Goal: Transaction & Acquisition: Purchase product/service

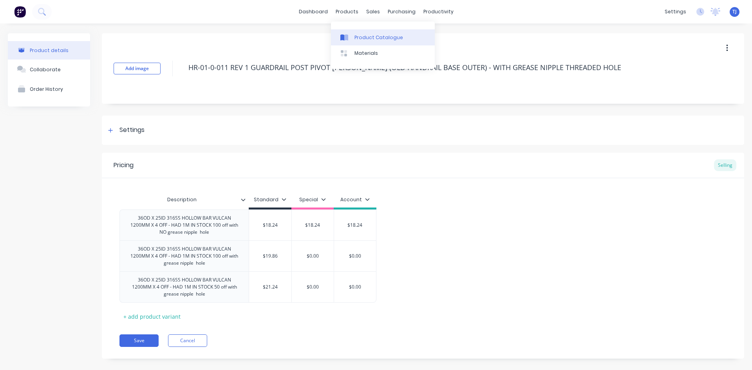
click at [366, 38] on div "Product Catalogue" at bounding box center [379, 37] width 49 height 7
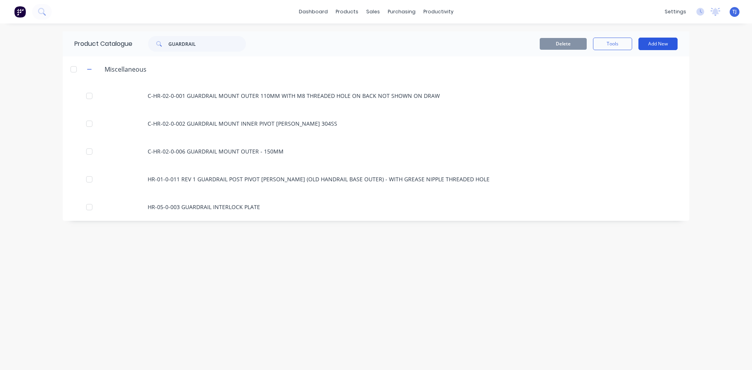
click at [667, 44] on button "Add New" at bounding box center [658, 44] width 39 height 13
click at [634, 82] on div "Product" at bounding box center [641, 79] width 60 height 11
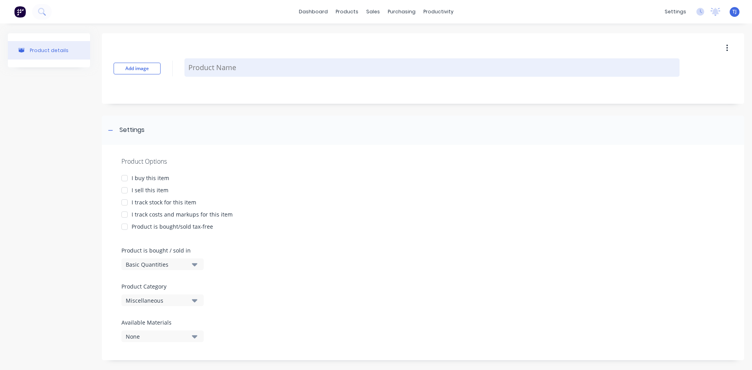
click at [193, 70] on textarea at bounding box center [432, 67] width 495 height 18
type textarea "x"
type textarea "1"
type textarea "x"
type textarea "13"
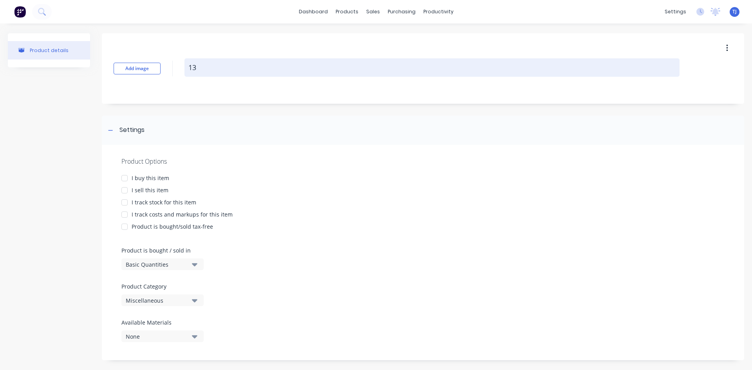
type textarea "x"
type textarea "130"
type textarea "x"
type textarea "130M"
type textarea "x"
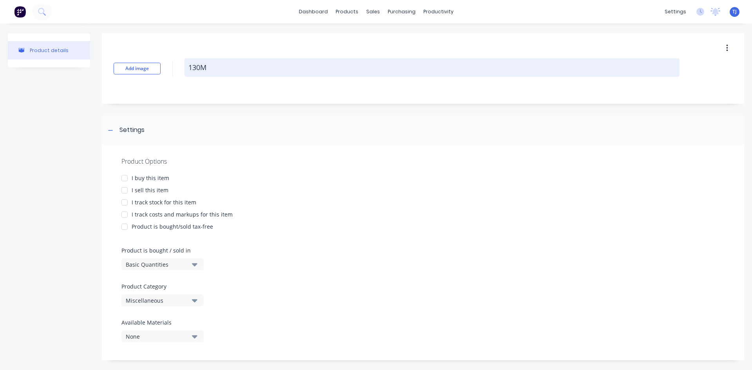
type textarea "130MM"
type textarea "x"
type textarea "130MM"
type textarea "x"
type textarea "130MM P"
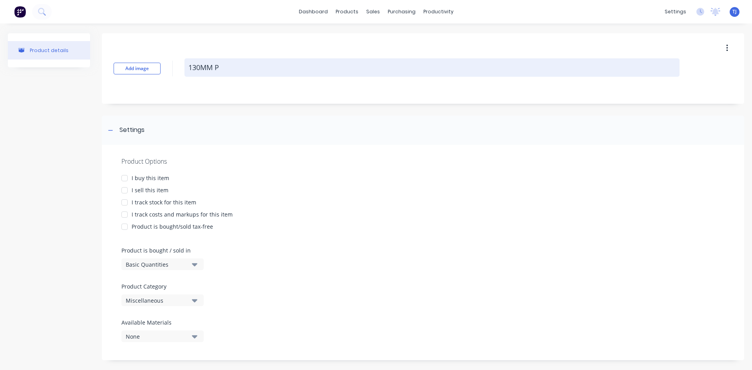
type textarea "x"
type textarea "130MM PI"
type textarea "x"
type textarea "130MM PIN"
type textarea "x"
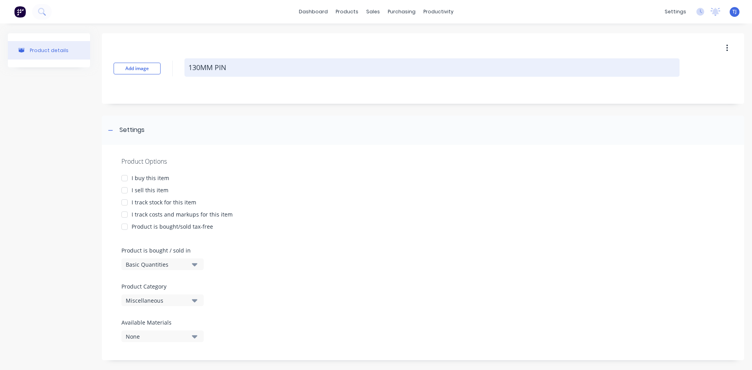
type textarea "130MM PIN"
type textarea "x"
type textarea "130MM PIN W"
type textarea "x"
type textarea "130MM PIN WI"
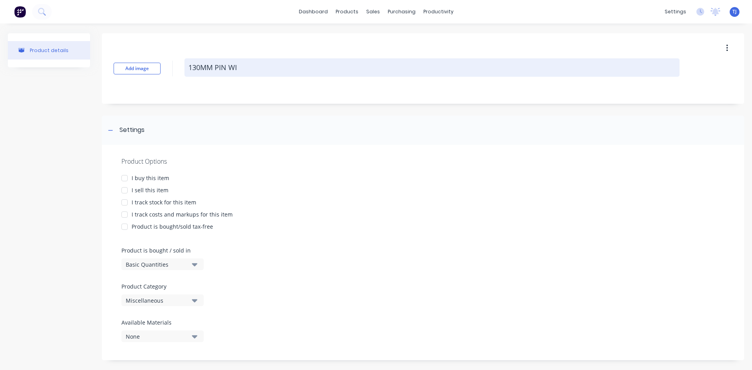
type textarea "x"
type textarea "130MM PIN WIT"
type textarea "x"
type textarea "130MM PIN WITH"
type textarea "x"
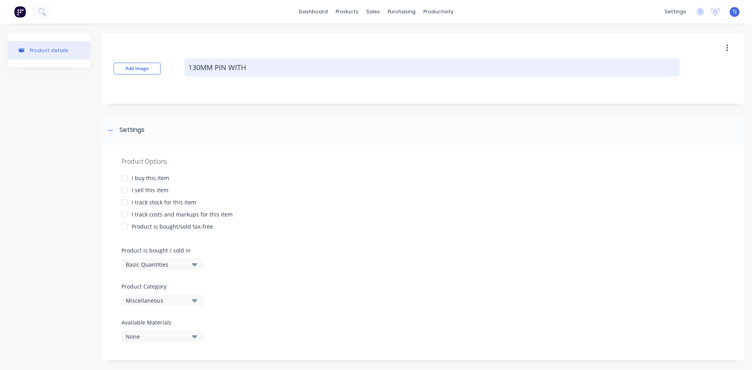
type textarea "130MM PIN WITH"
type textarea "x"
type textarea "130MM PIN WITH L"
type textarea "x"
type textarea "130MM PIN WITH LO"
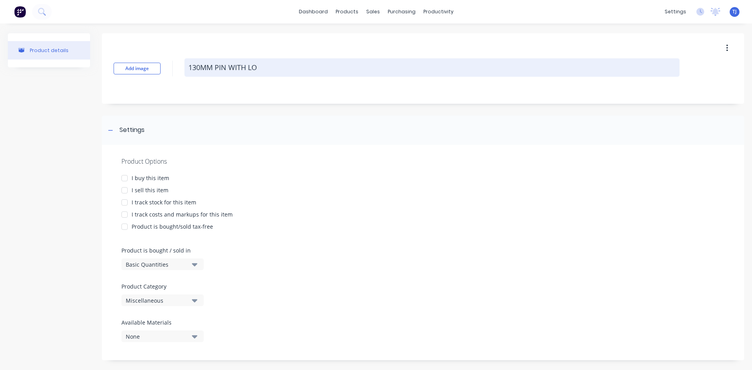
type textarea "x"
type textarea "130MM PIN WITH LOC"
type textarea "x"
type textarea "130MM PIN WITH LOCK"
type textarea "x"
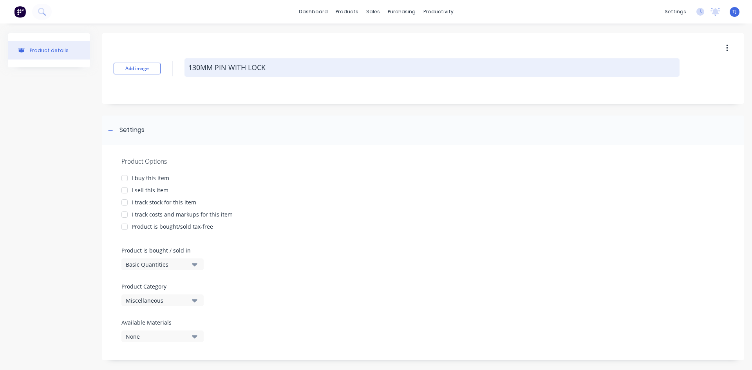
type textarea "130MM PIN WITH LOCKI"
type textarea "x"
type textarea "130MM PIN WITH LOCKIN"
type textarea "x"
type textarea "130MM PIN WITH LOCKING"
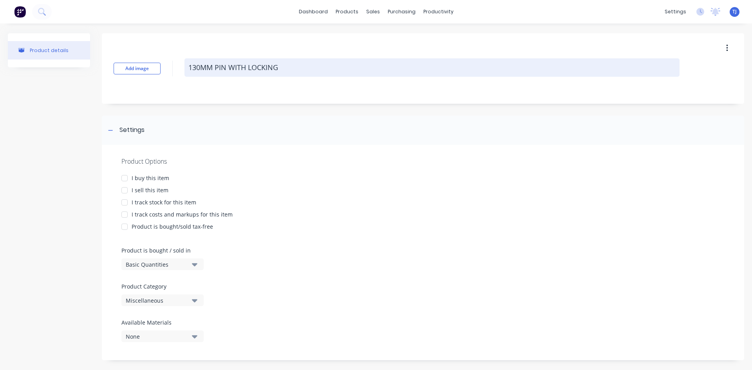
type textarea "x"
type textarea "130MM PIN WITH LOCKING"
type textarea "x"
type textarea "130MM PIN WITH LOCKING P"
type textarea "x"
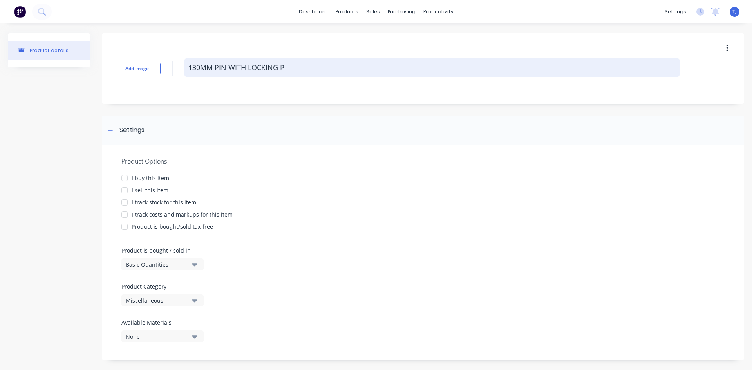
type textarea "130MM PIN WITH LOCKING PL"
type textarea "x"
type textarea "130MM PIN WITH LOCKING PLA"
type textarea "x"
type textarea "130MM PIN WITH LOCKING PLAT"
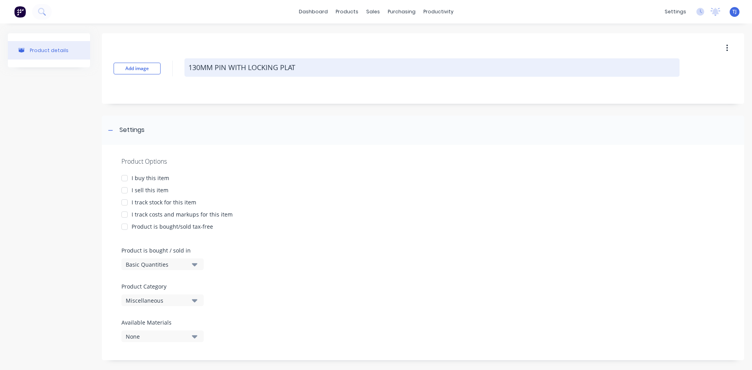
type textarea "x"
type textarea "130MM PIN WITH LOCKING PLATE"
type textarea "x"
type textarea "130MM PIN WITH LOCKING PLATE"
type textarea "x"
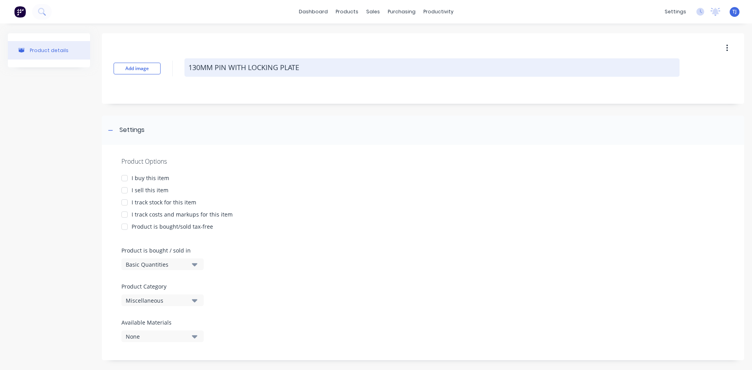
type textarea "130MM PIN WITH LOCKING PLATE 4"
type textarea "x"
type textarea "130MM PIN WITH LOCKING PLATE 41"
type textarea "x"
type textarea "130MM PIN WITH LOCKING PLATE 414"
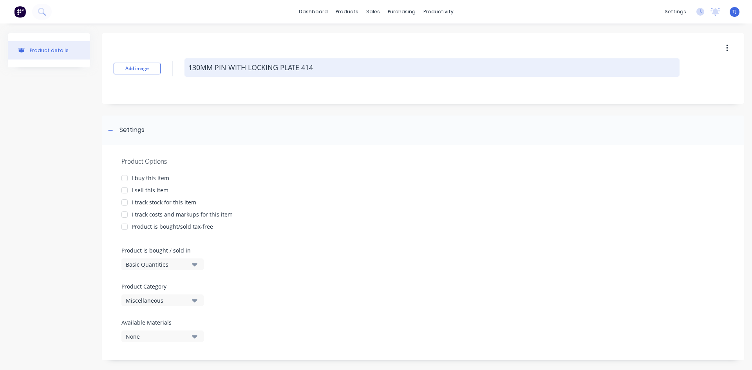
type textarea "x"
type textarea "130MM PIN WITH LOCKING PLATE 4140"
type textarea "x"
type textarea "130MM PIN WITH LOCKING PLATE 4140"
type textarea "x"
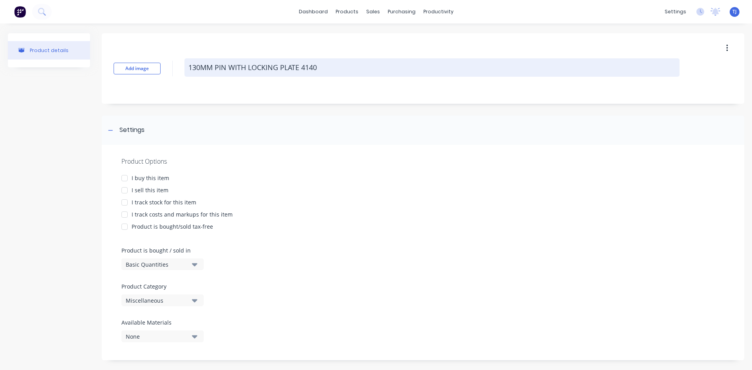
type textarea "130MM PIN WITH LOCKING PLATE 4140 2"
type textarea "x"
type textarea "130MM PIN WITH LOCKING PLATE 4140 25"
type textarea "x"
type textarea "130MM PIN WITH LOCKING PLATE 4140 25M"
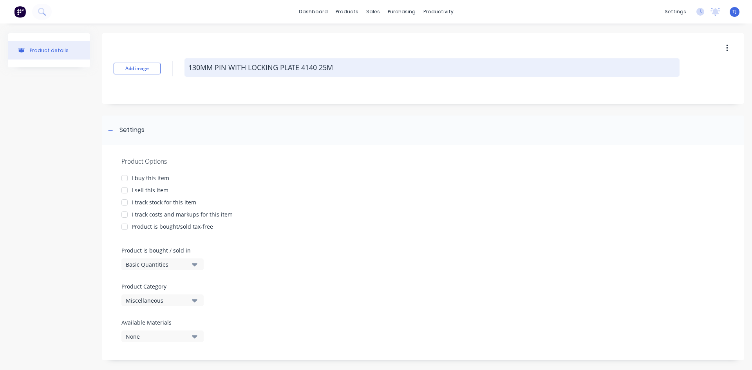
type textarea "x"
type textarea "130MM PIN WITH LOCKING PLATE 4140 25MM"
type textarea "x"
type textarea "130MM PIN WITH LOCKING PLATE 4140 25MM"
type textarea "x"
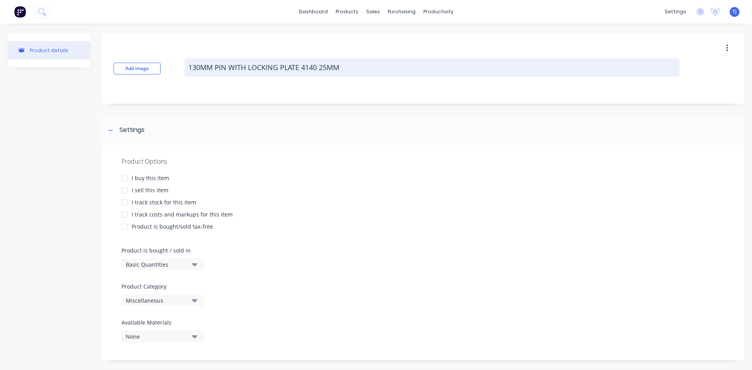
type textarea "130MM PIN WITH LOCKING PLATE 4140 25MM D"
type textarea "x"
type textarea "130MM PIN WITH LOCKING PLATE 4140 25MM DI"
type textarea "x"
type textarea "130MM PIN WITH LOCKING PLATE 4140 25MM DIA"
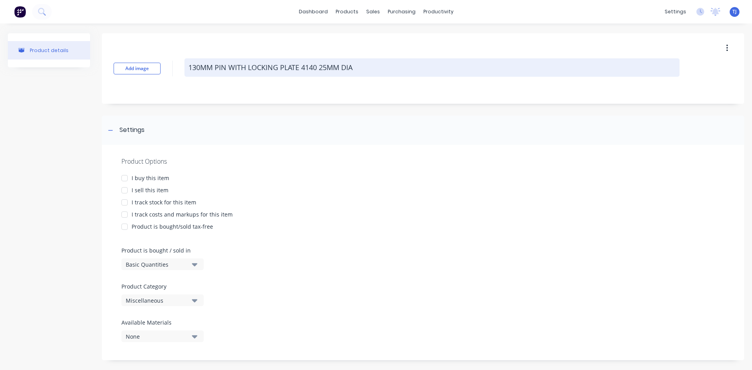
type textarea "x"
type textarea "130MM PIN WITH LOCKING PLATE 4140 25MM DIA"
type textarea "x"
type textarea "130MM PIN WITH LOCKING PLATE 4140 25MM DIA -"
type textarea "x"
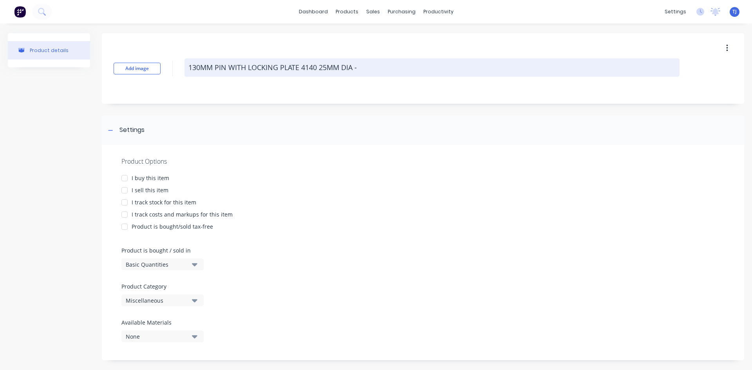
type textarea "130MM PIN WITH LOCKING PLATE 4140 25MM DIA -"
type textarea "x"
type textarea "130MM PIN WITH LOCKING PLATE 4140 25MM DIA - N"
type textarea "x"
type textarea "130MM PIN WITH LOCKING PLATE 4140 25MM DIA - NO"
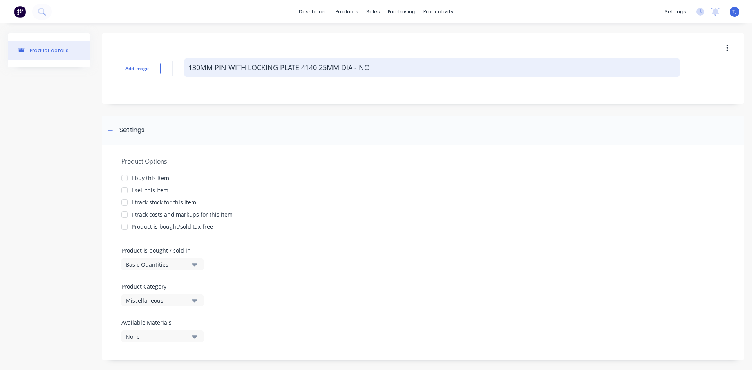
type textarea "x"
type textarea "130MM PIN WITH LOCKING PLATE 4140 25MM DIA - NOR"
type textarea "x"
type textarea "130MM PIN WITH LOCKING PLATE 4140 25MM DIA - NORT"
type textarea "x"
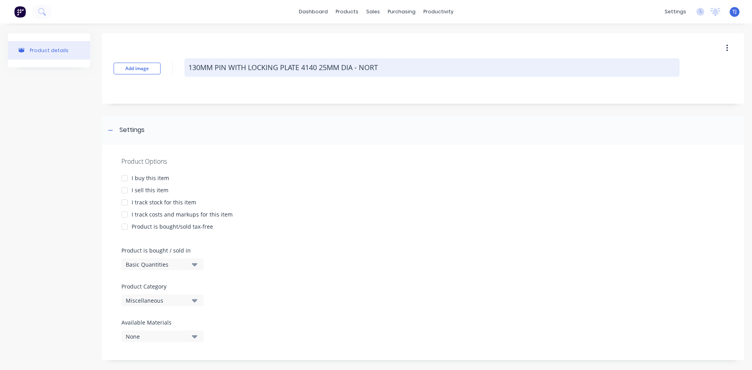
type textarea "130MM PIN WITH LOCKING PLATE 4140 25MM DIA - NORTH"
type textarea "x"
type textarea "130MM PIN WITH LOCKING PLATE 4140 25MM DIA - NORTHS"
type textarea "x"
type textarea "130MM PIN WITH LOCKING PLATE 4140 25MM DIA - NORTHSI"
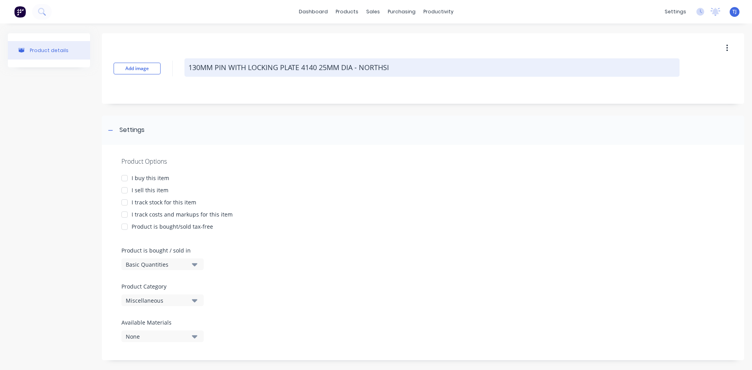
type textarea "x"
type textarea "130MM PIN WITH LOCKING PLATE 4140 25MM DIA - NORTHSID"
type textarea "x"
type textarea "130MM PIN WITH LOCKING PLATE 4140 25MM DIA - NORTHSIDE"
type textarea "x"
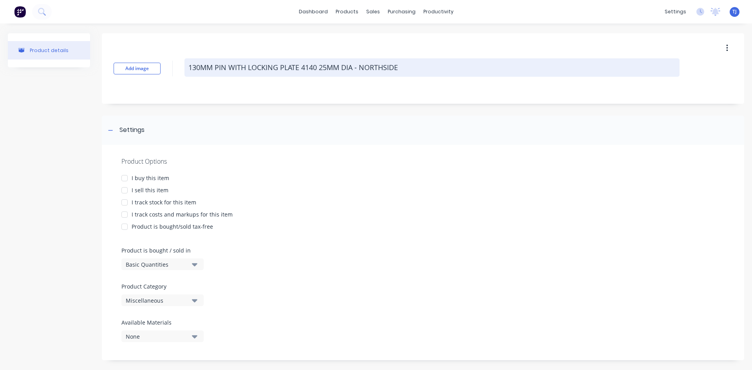
type textarea "130MM PIN WITH LOCKING PLATE 4140 25MM DIA - NORTHSIDE"
type textarea "x"
type textarea "130MM PIN WITH LOCKING PLATE 4140 25MM DIA - NORTHSIDE M"
type textarea "x"
type textarea "130MM PIN WITH LOCKING PLATE 4140 25MM DIA - NORTHSIDE MA"
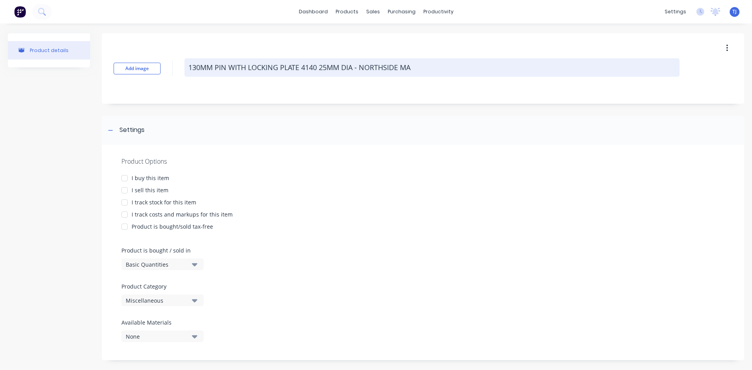
type textarea "x"
type textarea "130MM PIN WITH LOCKING PLATE 4140 25MM DIA - NORTHSIDE MAC"
type textarea "x"
type textarea "130MM PIN WITH LOCKING PLATE 4140 25MM DIA - NORTHSIDE MACH"
type textarea "x"
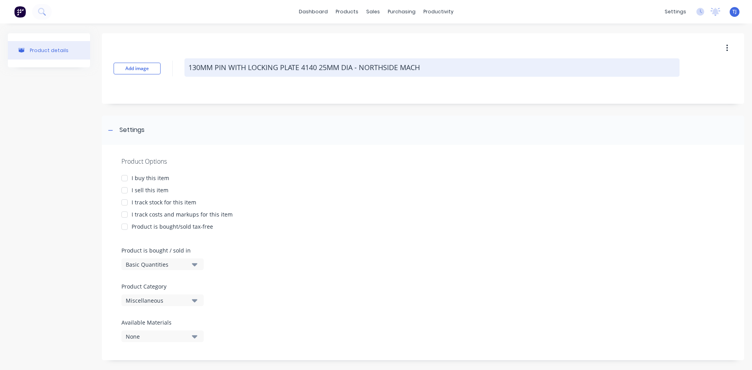
type textarea "130MM PIN WITH LOCKING PLATE 4140 25MM DIA - NORTHSIDE MACHI"
type textarea "x"
type textarea "130MM PIN WITH LOCKING PLATE 4140 25MM DIA - NORTHSIDE MACHIN"
type textarea "x"
type textarea "130MM PIN WITH LOCKING PLATE 4140 25MM DIA - NORTHSIDE MACHINE"
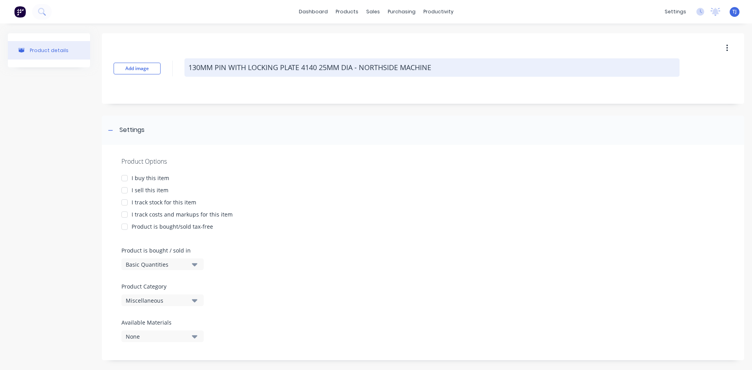
type textarea "x"
type textarea "130MM PIN WITH LOCKING PLATE 4140 25MM DIA - NORTHSIDE MACHINER"
type textarea "x"
type textarea "130MM PIN WITH LOCKING PLATE 4140 25MM DIA - NORTHSIDE MACHINERY"
type textarea "x"
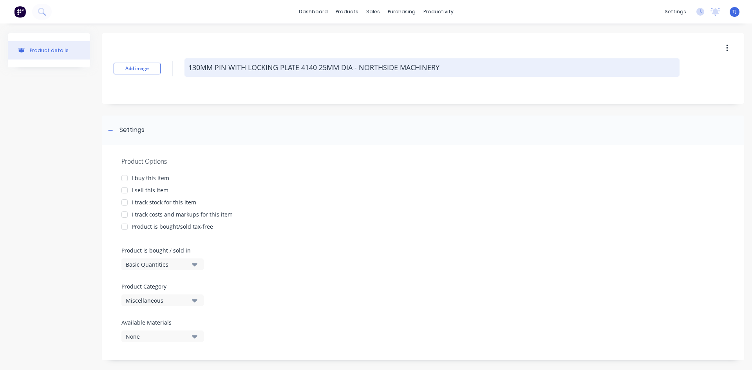
type textarea "130MM PIN WITH LOCKING PLATE 4140 25MM DIA - NORTHSIDE MACHINERY"
type textarea "x"
type textarea "130MM PIN WITH LOCKING PLATE 4140 25MM DIA - NORTHSIDE MACHINERY H"
type textarea "x"
type textarea "130MM PIN WITH LOCKING PLATE 4140 25MM DIA - NORTHSIDE MACHINERY HI"
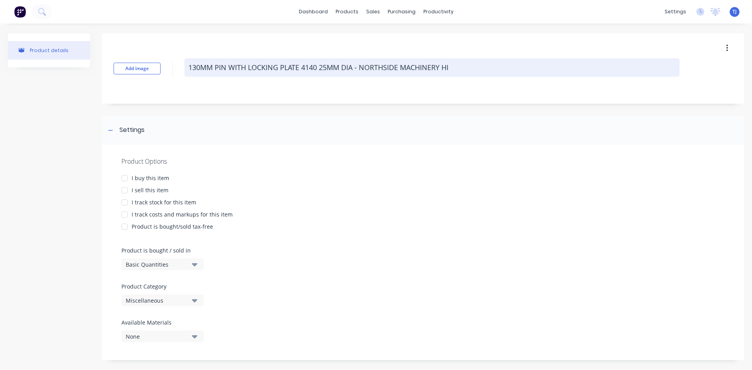
type textarea "x"
type textarea "130MM PIN WITH LOCKING PLATE 4140 25MM DIA - NORTHSIDE MACHINERY HIR"
type textarea "x"
type textarea "130MM PIN WITH LOCKING PLATE 4140 25MM DIA - NORTHSIDE MACHINERY HIRE"
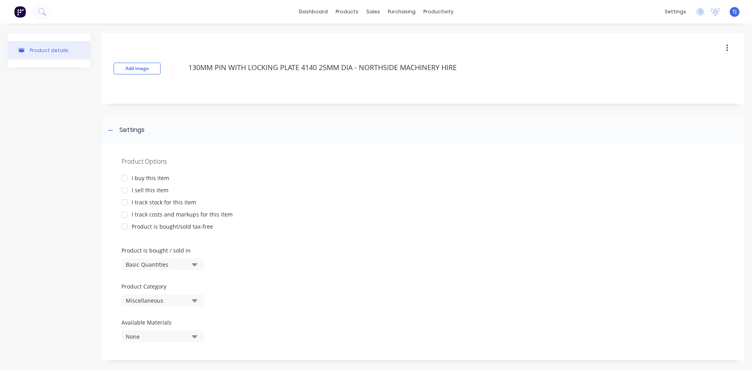
click at [124, 190] on div at bounding box center [125, 191] width 16 height 16
type textarea "x"
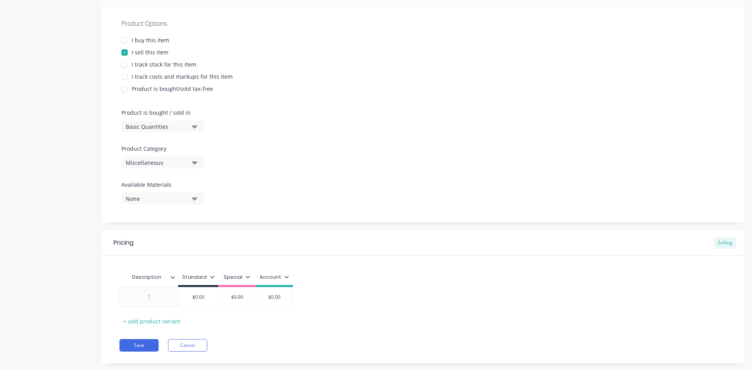
scroll to position [153, 0]
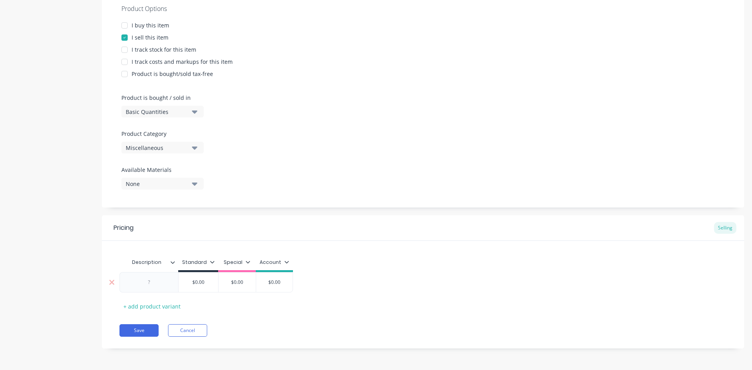
type textarea "130MM PIN WITH LOCKING PLATE 4140 25MM DIA - NORTHSIDE MACHINERY HIRE"
type textarea "x"
type textarea "130MM PIN WITH LOCKING PLATE 4140 25MM DIA - NORTHSIDE MACHINERY HIRE"
click at [157, 285] on div at bounding box center [149, 282] width 39 height 10
click at [210, 288] on div "$0.00" at bounding box center [199, 283] width 40 height 20
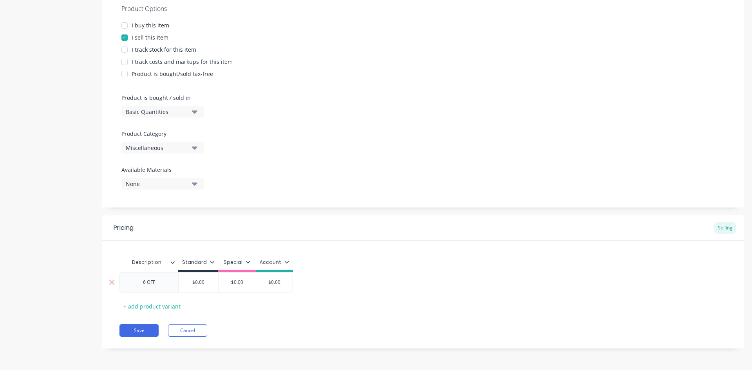
type textarea "x"
type input "$0.00"
type textarea "x"
type input "$0.0"
type textarea "x"
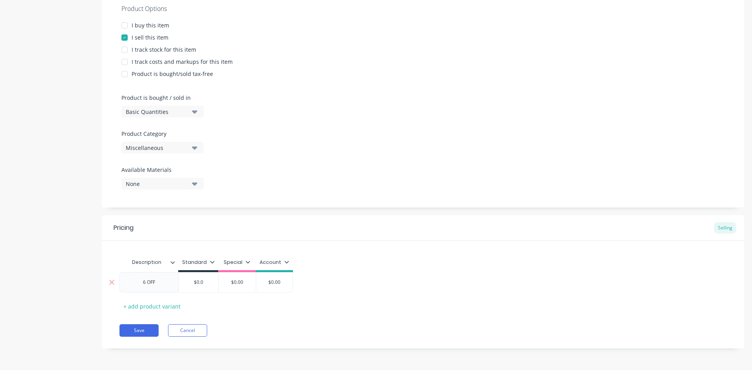
type input "$0."
type textarea "x"
type input "$0"
type textarea "x"
type input "$"
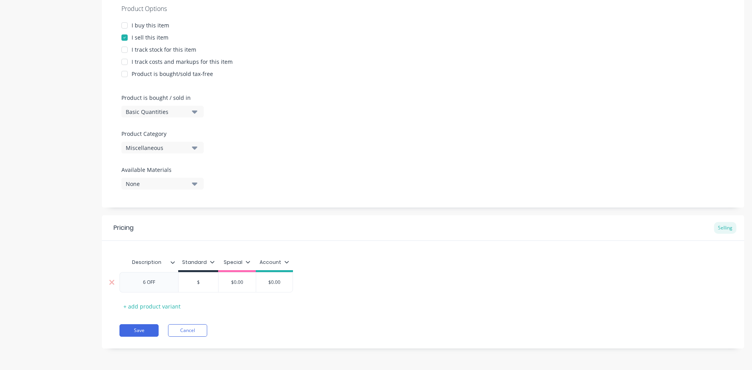
type textarea "x"
type input "$9"
type textarea "x"
type input "$91"
type textarea "x"
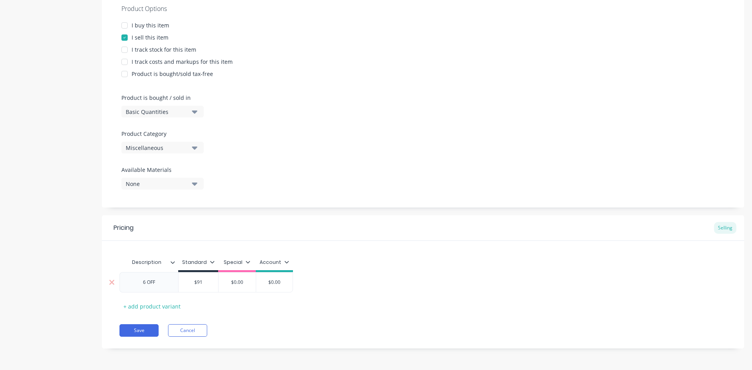
type input "$91."
type textarea "x"
type input "$91.3"
type textarea "x"
type input "$91.33"
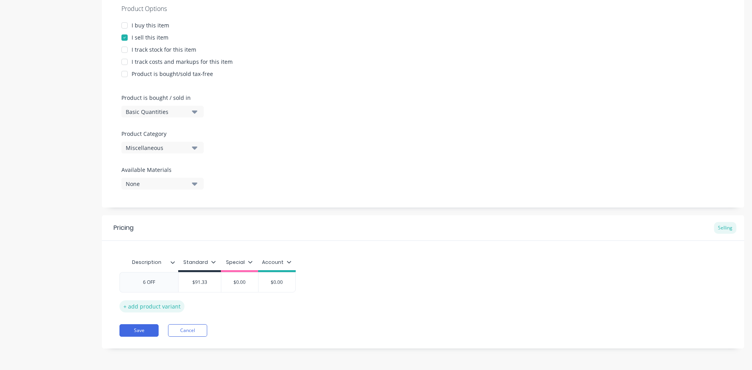
click at [159, 305] on div "+ add product variant" at bounding box center [152, 307] width 65 height 12
type textarea "x"
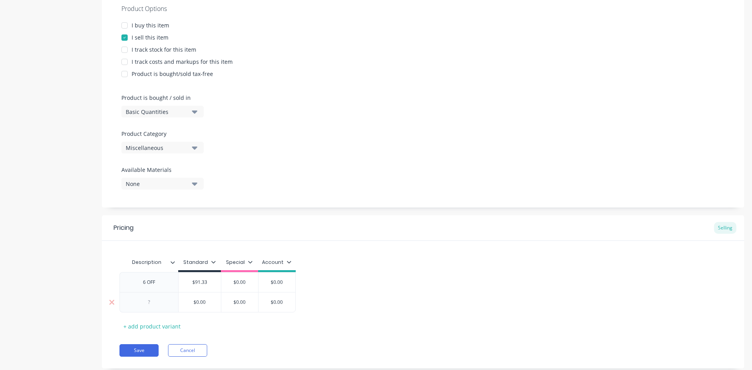
click at [160, 304] on div at bounding box center [149, 302] width 39 height 10
type textarea "x"
type input "$0.00"
type textarea "x"
type input "$0.0"
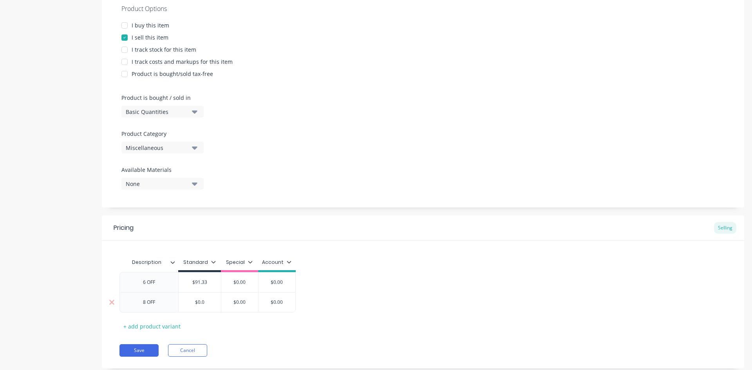
type textarea "x"
type input "$0."
type textarea "x"
type input "$0"
type textarea "x"
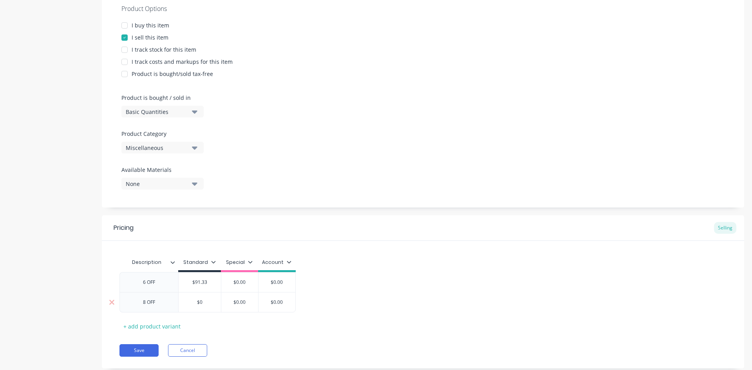
type input "$"
type textarea "x"
type input "$7"
type textarea "x"
type input "$78"
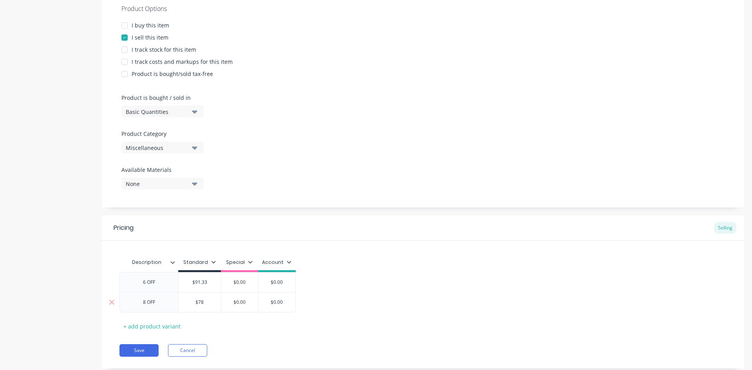
type textarea "x"
type input "$78."
type textarea "x"
type input "$78.6"
type textarea "x"
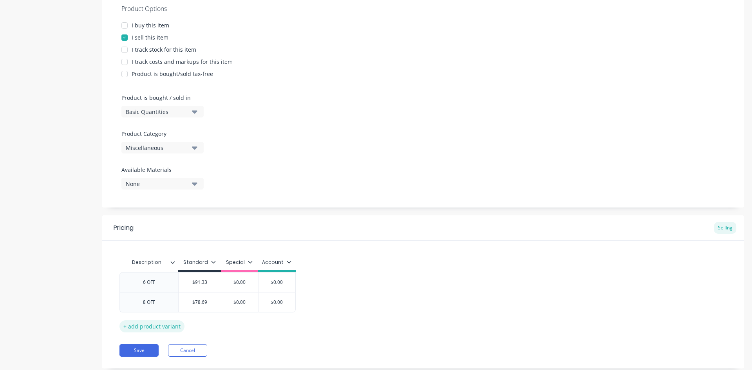
type input "$78.69"
click at [173, 326] on div "+ add product variant" at bounding box center [152, 327] width 65 height 12
type textarea "x"
click at [151, 326] on div at bounding box center [149, 322] width 39 height 10
type textarea "x"
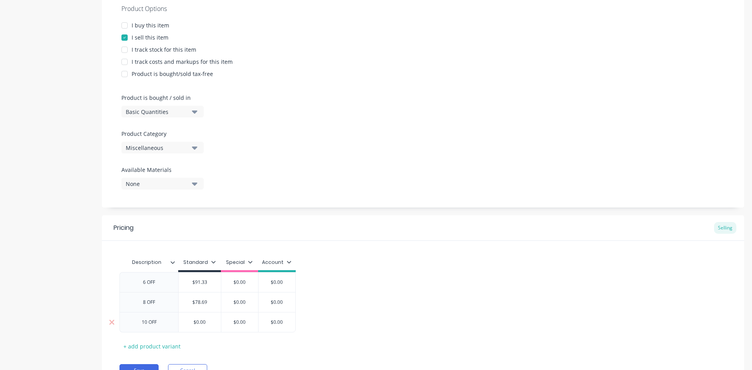
type input "$0.00"
type textarea "x"
type input "$0.0"
type textarea "x"
type input "$0."
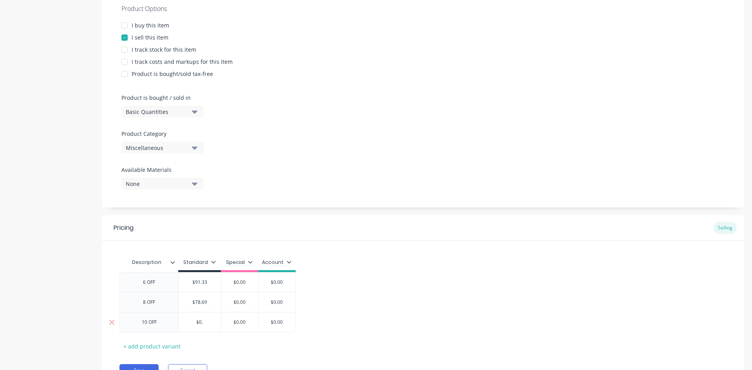
type textarea "x"
type input "$0"
type textarea "x"
type input "$"
type textarea "x"
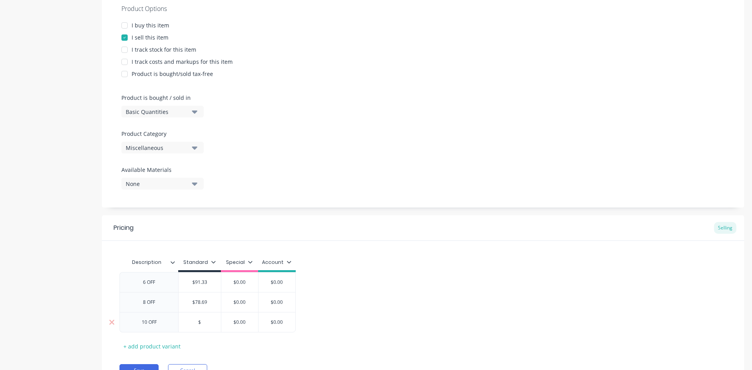
type input "$7"
type textarea "x"
click at [167, 348] on div "+ add product variant" at bounding box center [152, 347] width 65 height 12
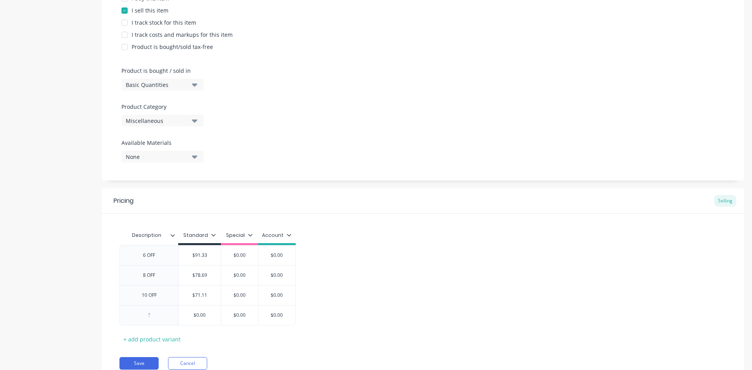
scroll to position [213, 0]
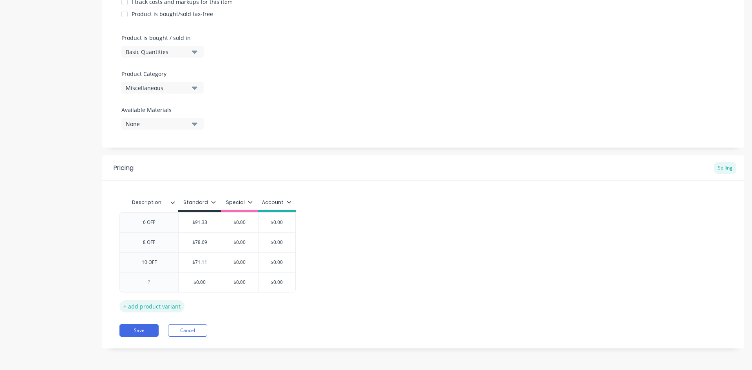
click at [154, 308] on div "+ add product variant" at bounding box center [152, 307] width 65 height 12
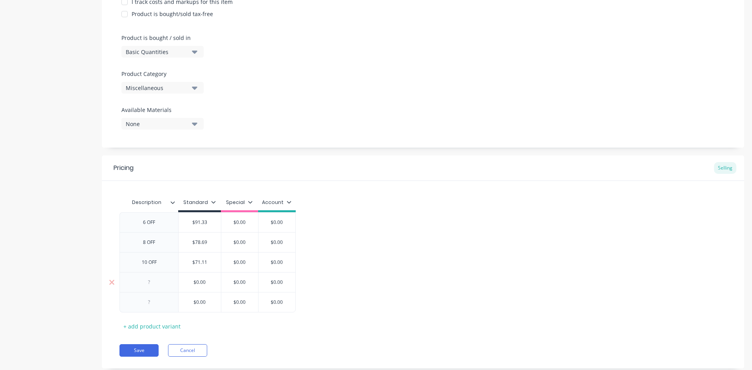
click at [168, 287] on div at bounding box center [149, 282] width 39 height 10
click at [149, 308] on div at bounding box center [149, 302] width 59 height 20
click at [153, 304] on div at bounding box center [149, 302] width 39 height 10
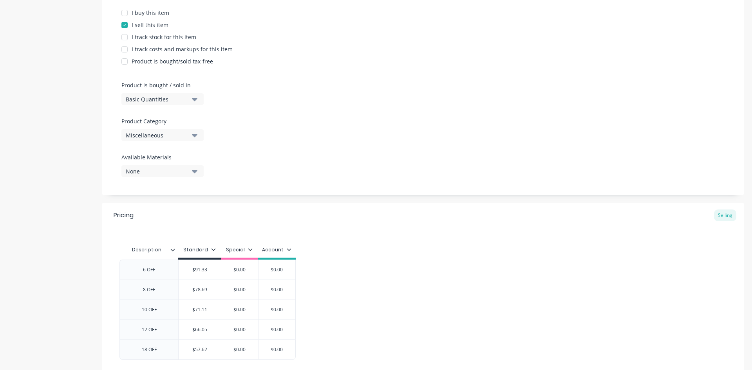
scroll to position [233, 0]
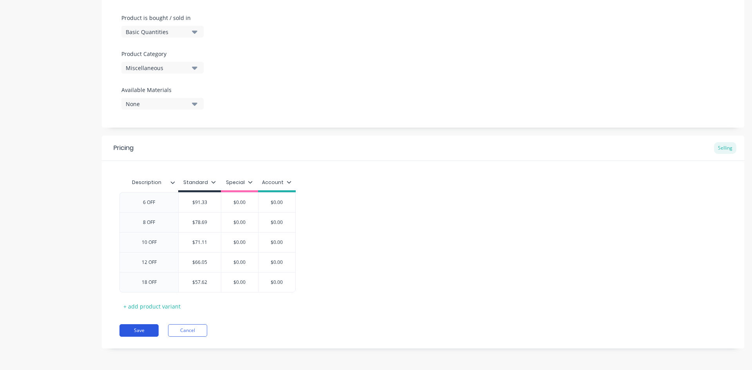
click at [142, 332] on button "Save" at bounding box center [139, 331] width 39 height 13
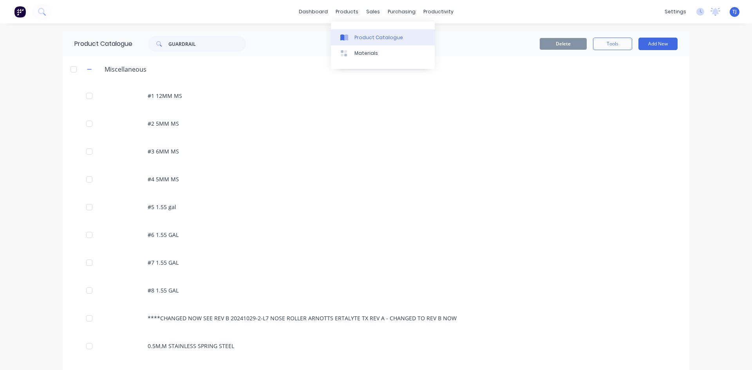
click at [358, 38] on div "Product Catalogue" at bounding box center [379, 37] width 49 height 7
click at [366, 35] on div "Product Catalogue" at bounding box center [379, 37] width 49 height 7
click at [171, 43] on input "GUARDRAIL" at bounding box center [208, 44] width 78 height 16
click at [169, 43] on input "GUARDRAIL" at bounding box center [208, 44] width 78 height 16
click at [164, 44] on div "GUARDRAIL" at bounding box center [197, 44] width 98 height 16
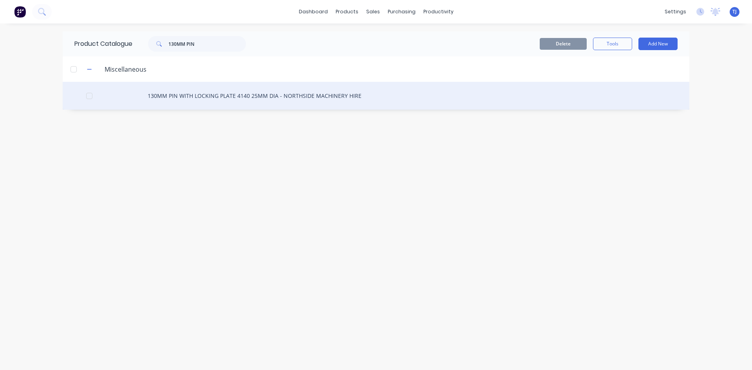
click at [209, 98] on div "130MM PIN WITH LOCKING PLATE 4140 25MM DIA - NORTHSIDE MACHINERY HIRE" at bounding box center [376, 96] width 627 height 28
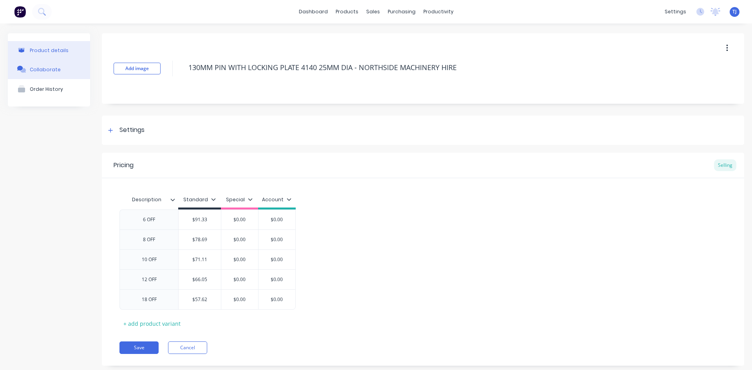
click at [44, 67] on div "Collaborate" at bounding box center [45, 70] width 31 height 6
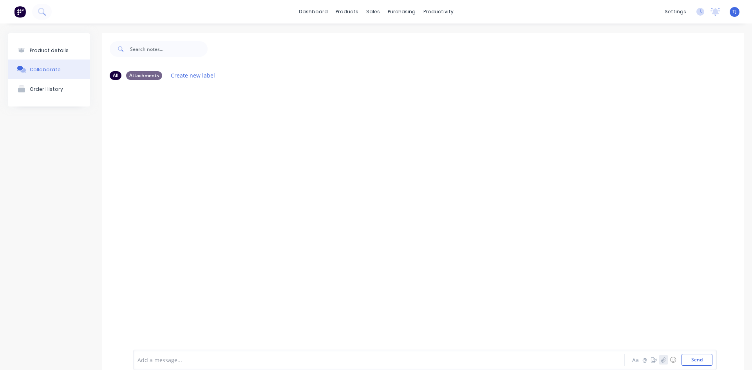
click at [662, 360] on icon "button" at bounding box center [664, 359] width 5 height 5
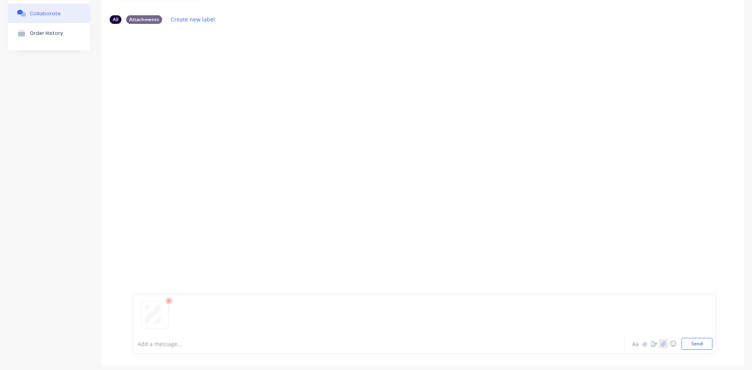
scroll to position [62, 0]
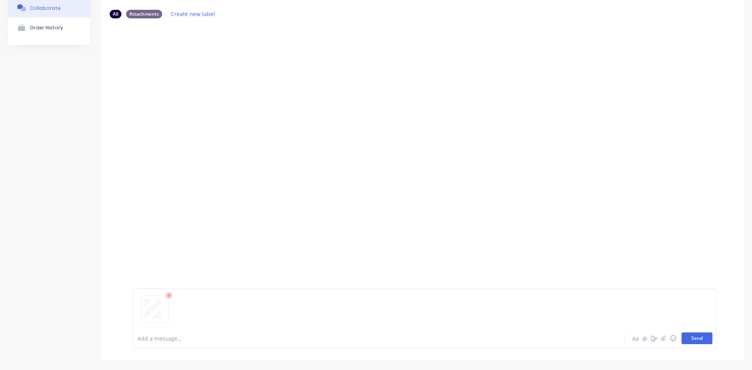
click at [698, 338] on button "Send" at bounding box center [697, 339] width 31 height 12
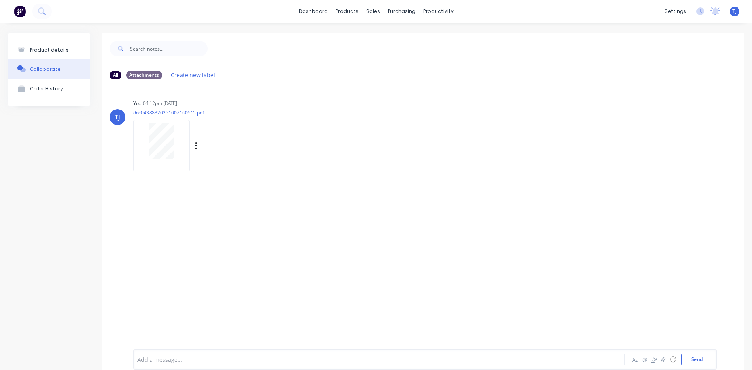
scroll to position [0, 0]
click at [390, 38] on div "Sales Orders" at bounding box center [399, 37] width 32 height 7
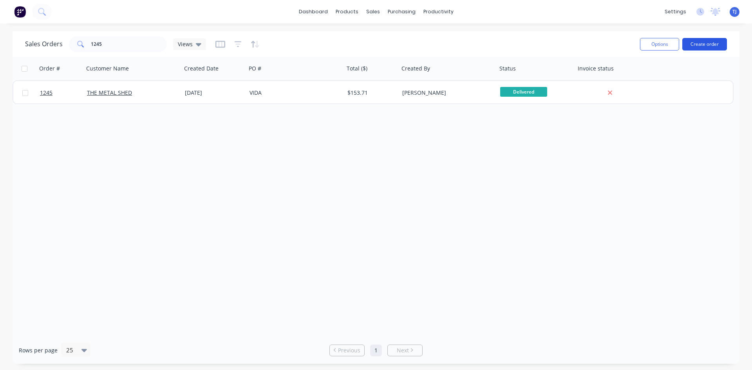
click at [702, 41] on button "Create order" at bounding box center [705, 44] width 45 height 13
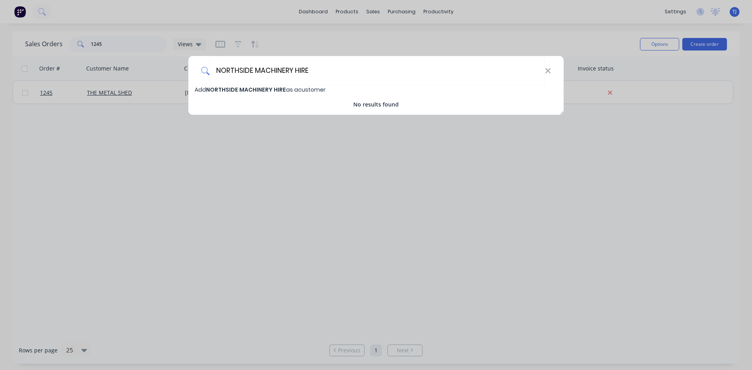
click at [233, 90] on span "NORTHSIDE MACHINERY HIRE" at bounding box center [246, 90] width 80 height 8
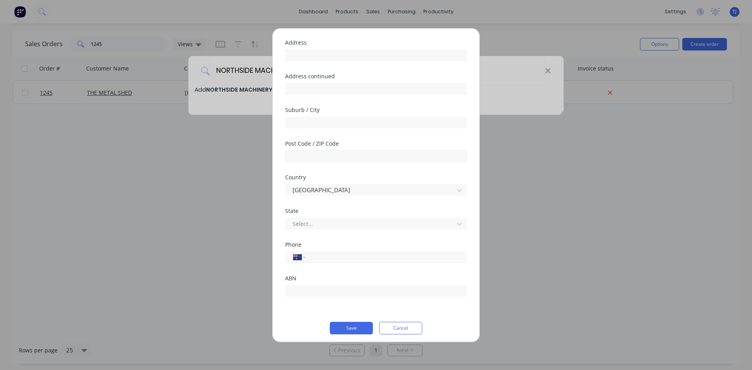
scroll to position [59, 0]
click at [322, 253] on input "tel" at bounding box center [385, 253] width 148 height 9
click at [346, 331] on div "Add new customer Customer name NORTHSIDE MACHINERY HIRE Address Address continu…" at bounding box center [376, 186] width 207 height 314
click at [350, 325] on button "Save" at bounding box center [351, 325] width 43 height 13
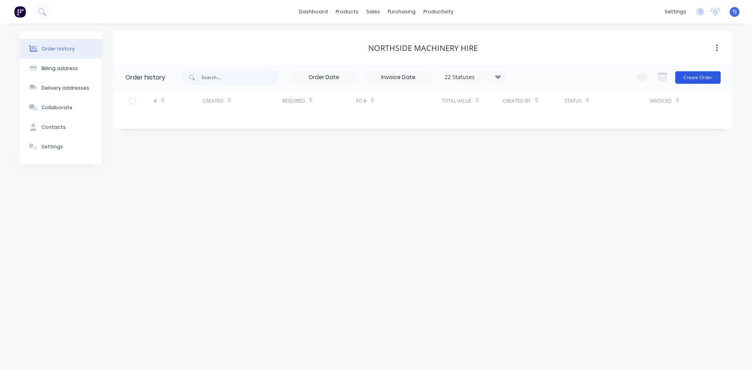
click at [701, 73] on button "Create Order" at bounding box center [698, 77] width 45 height 13
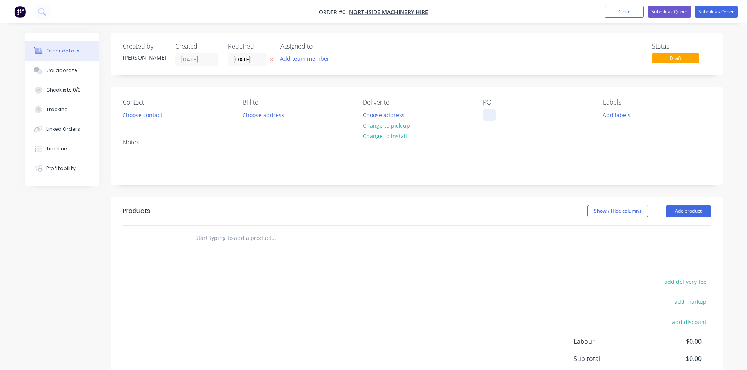
click at [484, 120] on div at bounding box center [489, 114] width 13 height 11
click at [244, 236] on input "text" at bounding box center [273, 238] width 157 height 16
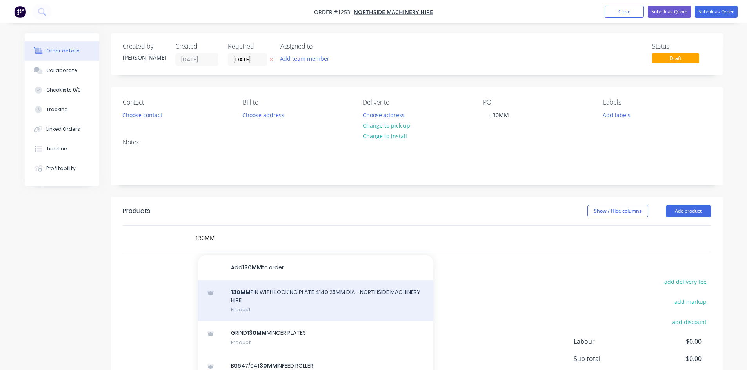
click at [270, 299] on div "130MM PIN WITH LOCKING PLATE 4140 25MM DIA - NORTHSIDE MACHINERY HIRE Product" at bounding box center [315, 301] width 235 height 41
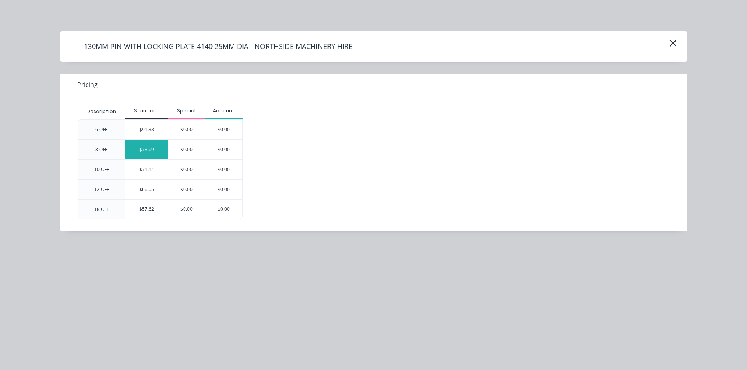
click at [137, 152] on div "$78.69" at bounding box center [146, 150] width 42 height 20
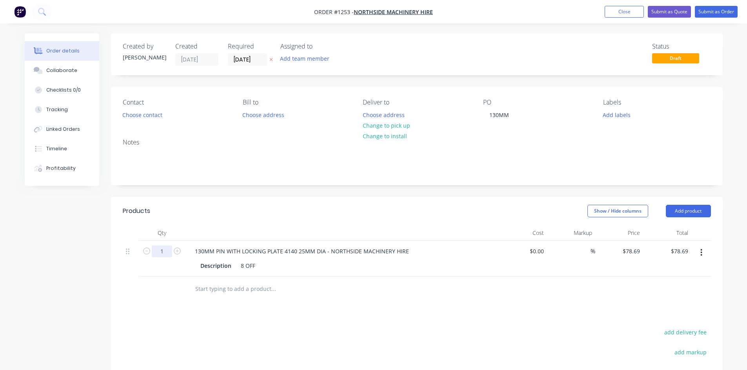
click at [164, 256] on input "1" at bounding box center [162, 252] width 20 height 12
click at [53, 73] on div "Collaborate" at bounding box center [61, 70] width 31 height 7
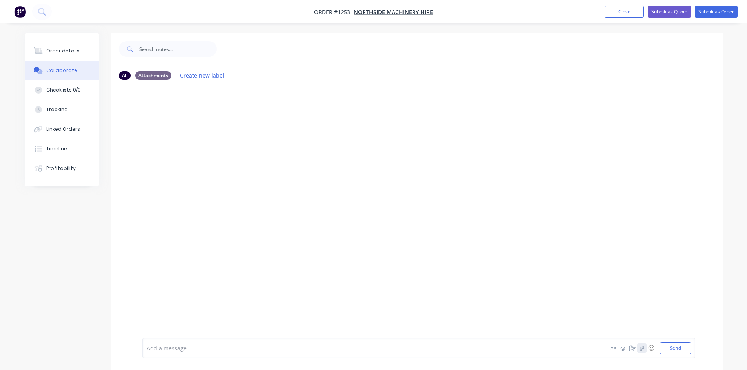
click at [639, 348] on icon "button" at bounding box center [641, 348] width 5 height 5
drag, startPoint x: 181, startPoint y: 305, endPoint x: 175, endPoint y: 299, distance: 9.1
click at [181, 305] on div at bounding box center [419, 323] width 544 height 40
click at [181, 304] on icon at bounding box center [177, 305] width 7 height 7
click at [641, 350] on icon "button" at bounding box center [641, 348] width 5 height 5
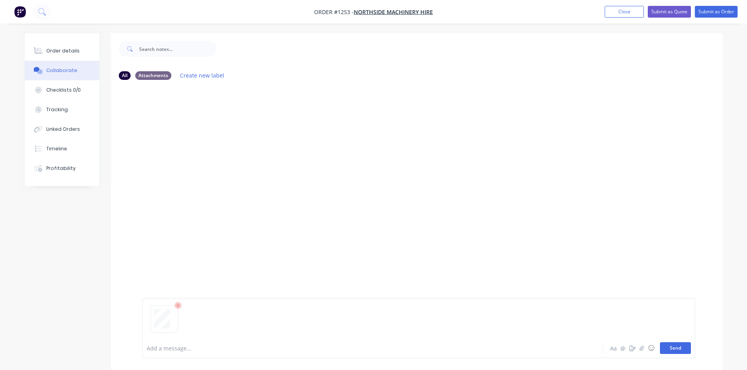
click at [672, 345] on button "Send" at bounding box center [675, 349] width 31 height 12
click at [59, 51] on div "Order details" at bounding box center [62, 50] width 33 height 7
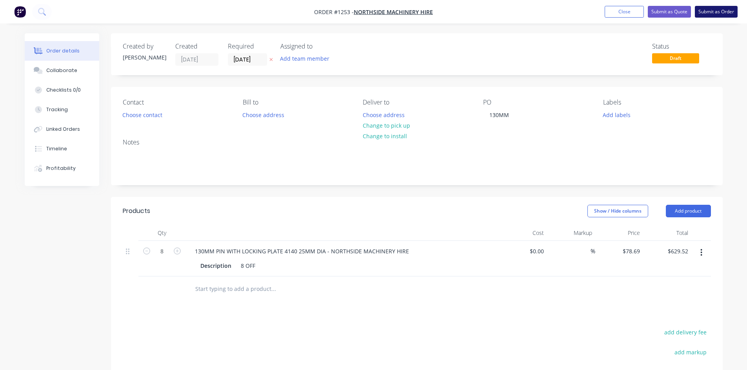
click at [714, 9] on button "Submit as Order" at bounding box center [715, 12] width 43 height 12
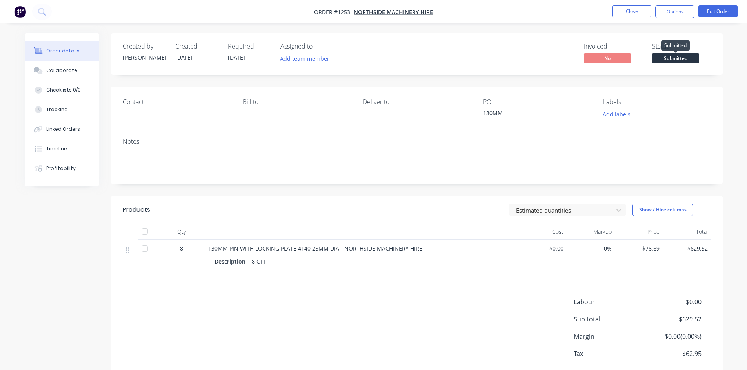
click at [674, 58] on span "Submitted" at bounding box center [675, 58] width 47 height 10
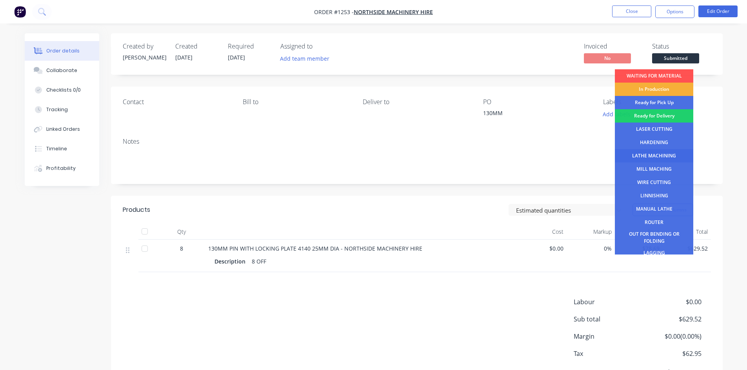
click at [667, 153] on div "LATHE MACHINING" at bounding box center [654, 155] width 78 height 13
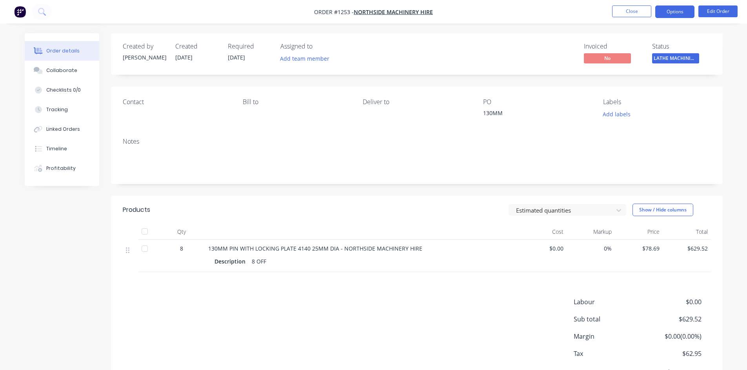
click at [665, 15] on button "Options" at bounding box center [674, 11] width 39 height 13
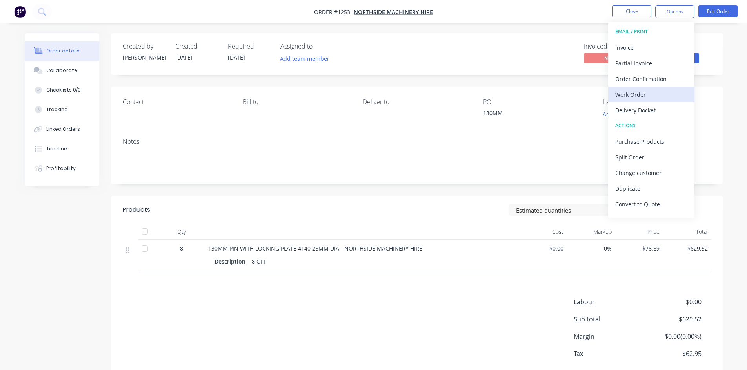
click at [642, 95] on div "Work Order" at bounding box center [651, 94] width 72 height 11
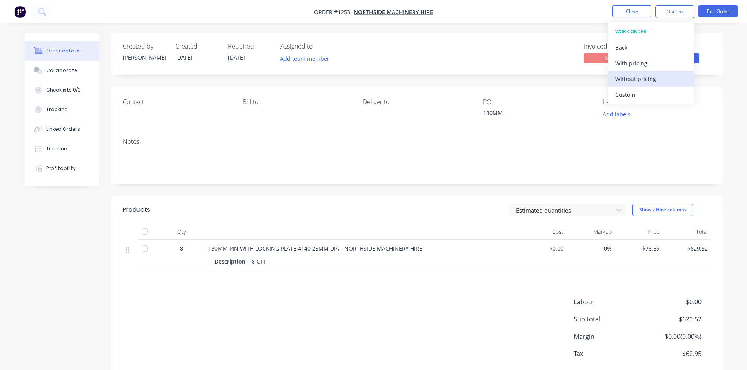
click at [641, 82] on div "Without pricing" at bounding box center [651, 78] width 72 height 11
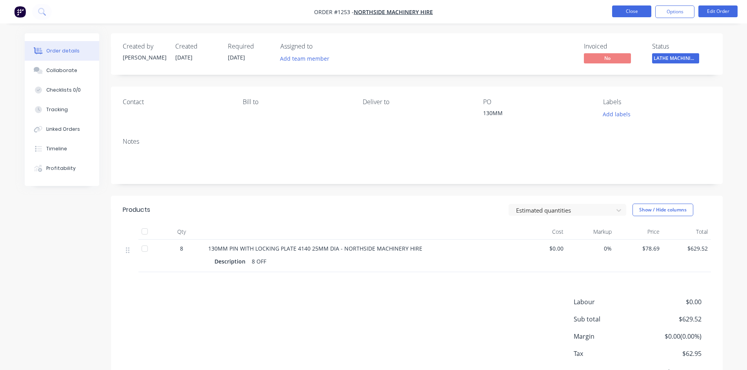
click at [623, 12] on button "Close" at bounding box center [631, 11] width 39 height 12
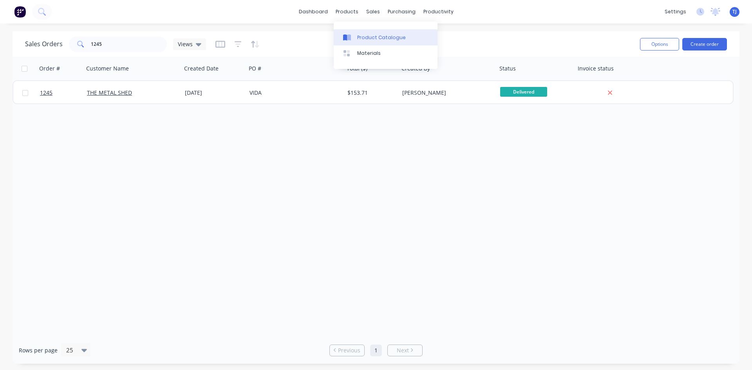
click at [368, 36] on div "Product Catalogue" at bounding box center [381, 37] width 49 height 7
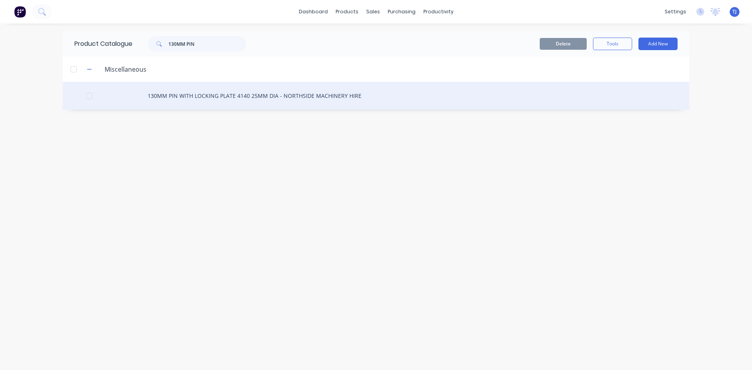
click at [230, 97] on div "130MM PIN WITH LOCKING PLATE 4140 25MM DIA - NORTHSIDE MACHINERY HIRE" at bounding box center [376, 96] width 627 height 28
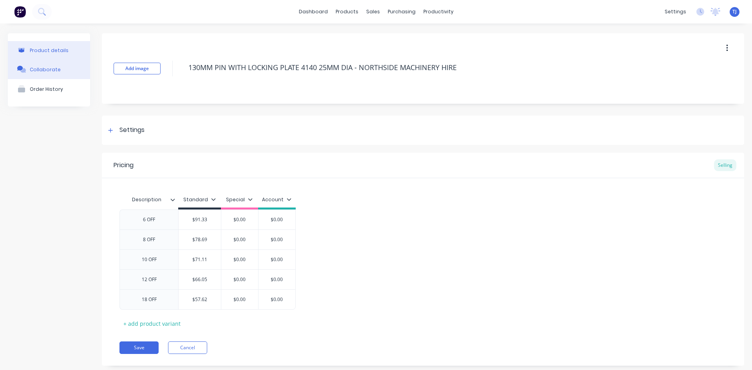
click at [49, 68] on div "Collaborate" at bounding box center [45, 70] width 31 height 6
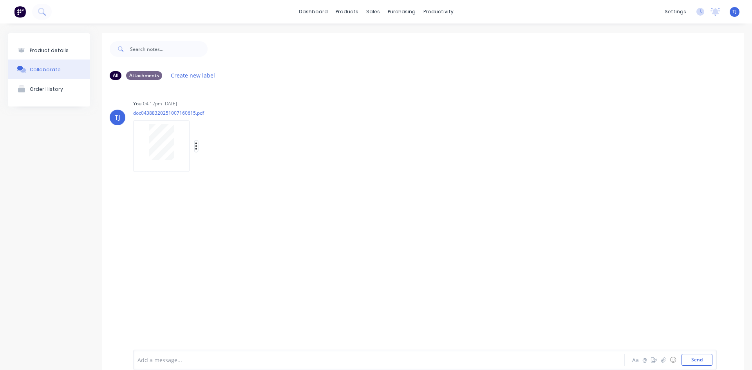
click at [198, 145] on button "button" at bounding box center [196, 146] width 3 height 11
click at [0, 0] on button "Delete" at bounding box center [0, 0] width 0 height 0
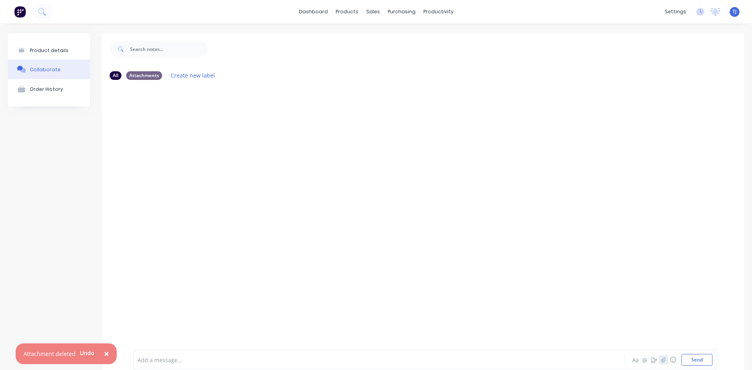
click at [662, 360] on icon "button" at bounding box center [664, 359] width 5 height 5
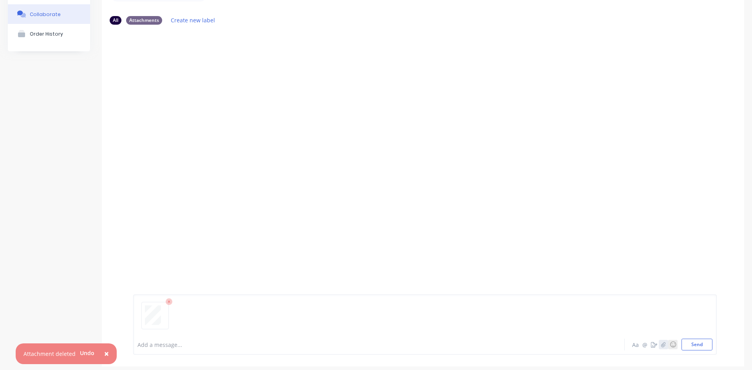
scroll to position [62, 0]
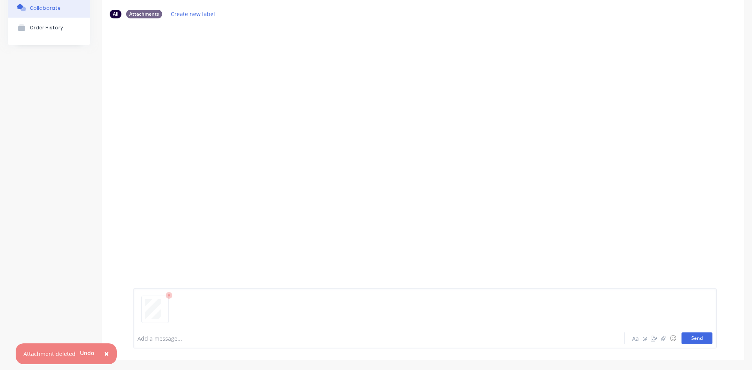
click at [689, 343] on button "Send" at bounding box center [697, 339] width 31 height 12
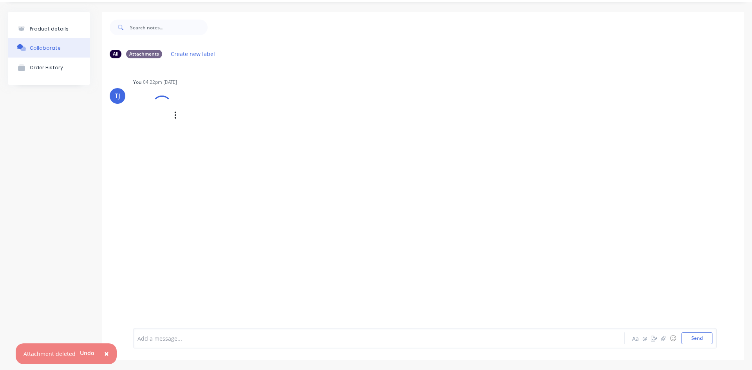
scroll to position [22, 0]
click at [196, 124] on icon "button" at bounding box center [196, 124] width 2 height 9
click at [245, 145] on button "Auto-attach to new orders" at bounding box center [248, 146] width 88 height 18
click at [323, 141] on label at bounding box center [323, 141] width 0 height 0
click at [311, 145] on input "checkbox" at bounding box center [308, 144] width 6 height 7
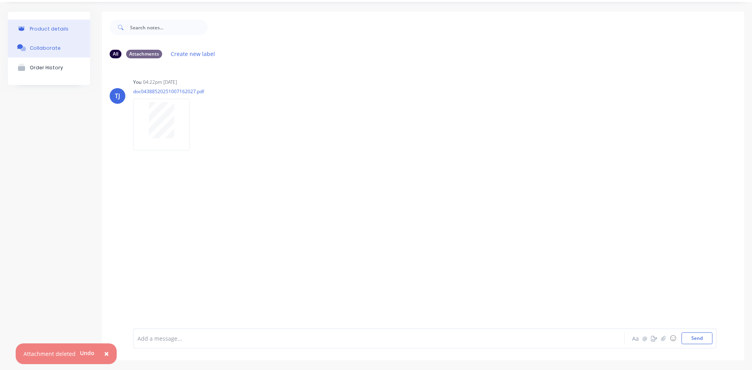
click at [49, 27] on div "Product details" at bounding box center [49, 29] width 39 height 6
